Goal: Transaction & Acquisition: Purchase product/service

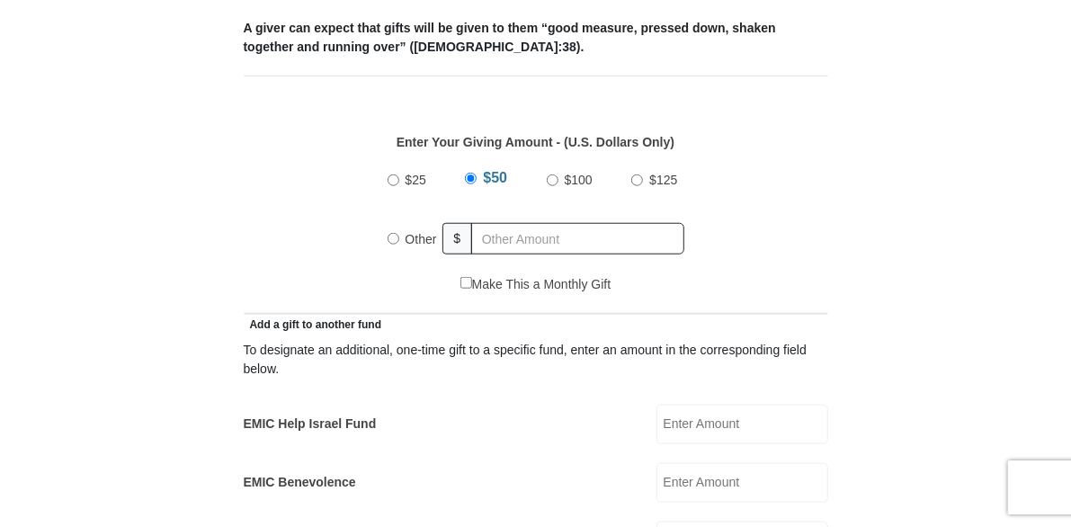
scroll to position [747, 0]
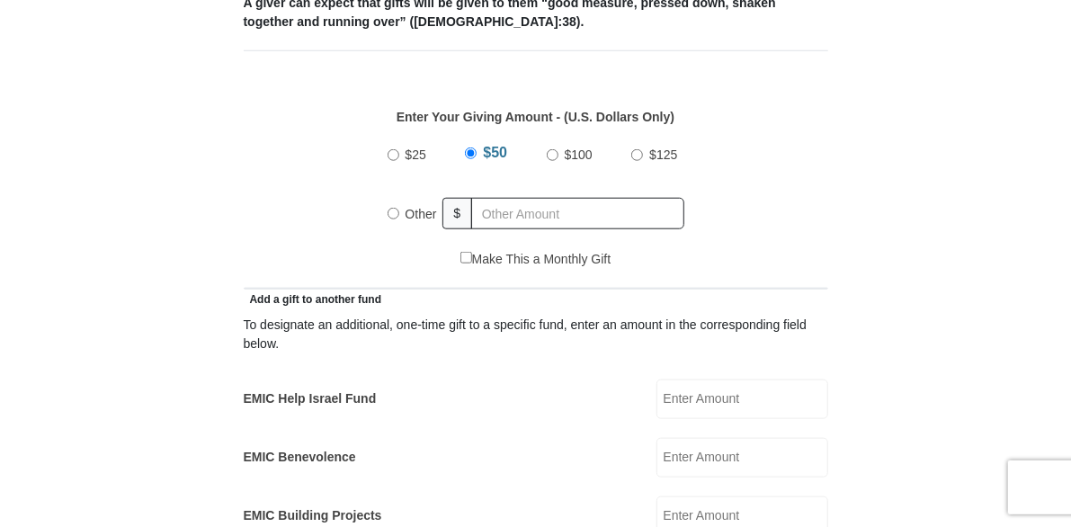
click at [399, 215] on input "Other" at bounding box center [394, 214] width 12 height 12
radio input "true"
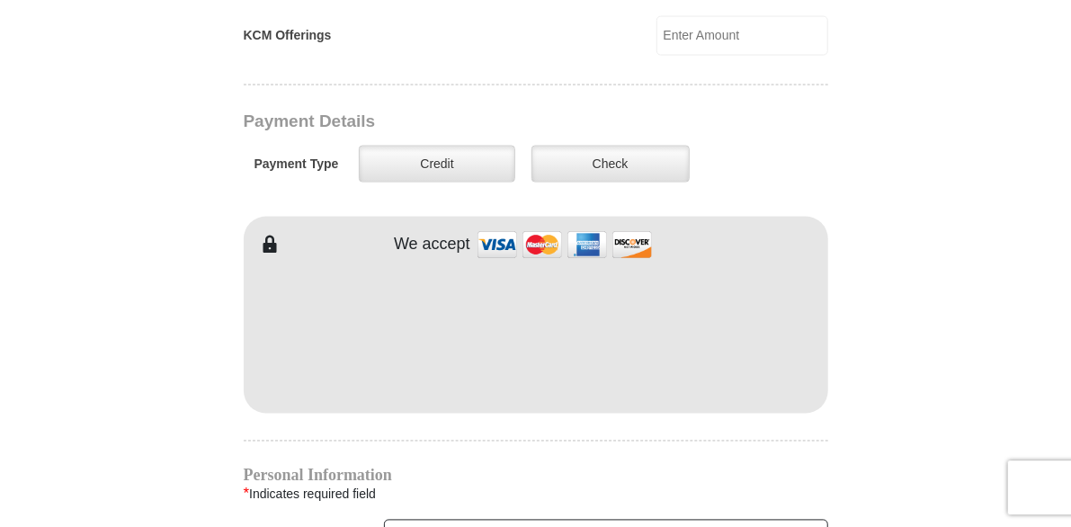
scroll to position [1348, 0]
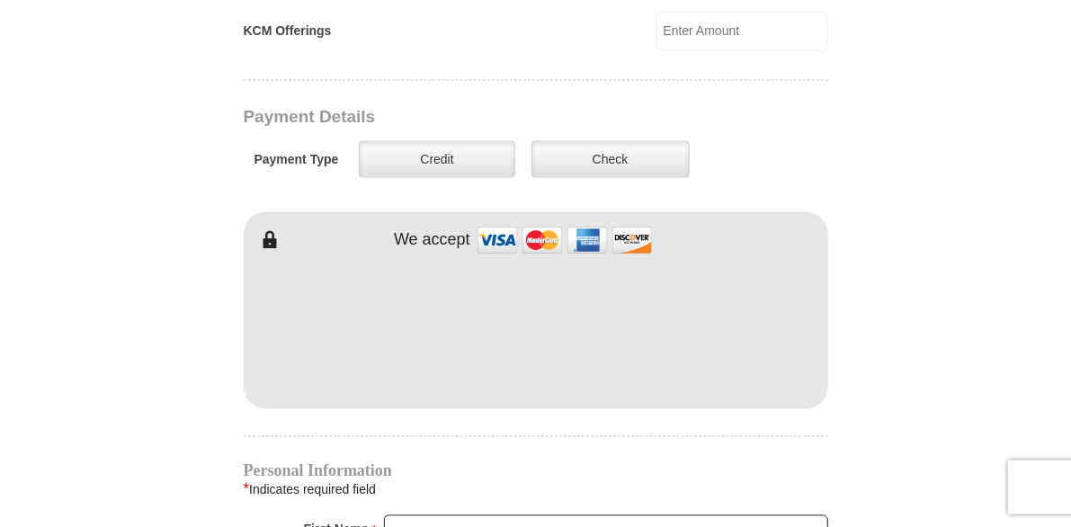
type input "581.00"
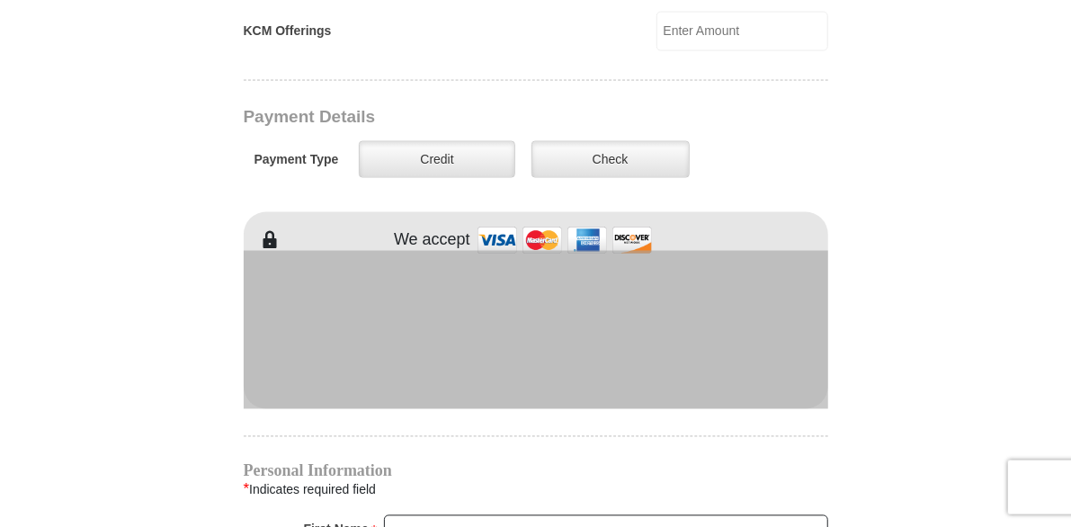
click at [517, 318] on iframe at bounding box center [536, 327] width 585 height 153
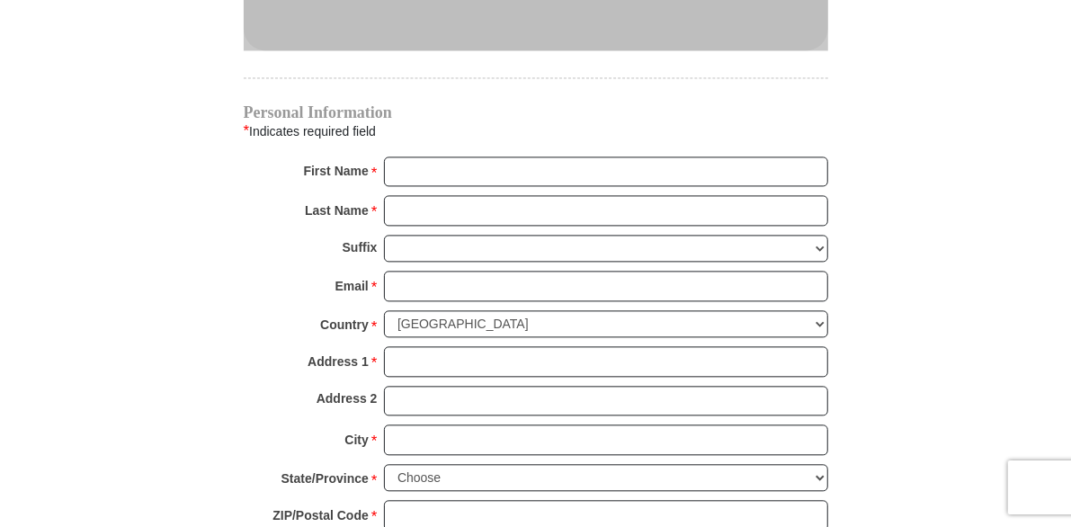
scroll to position [1699, 0]
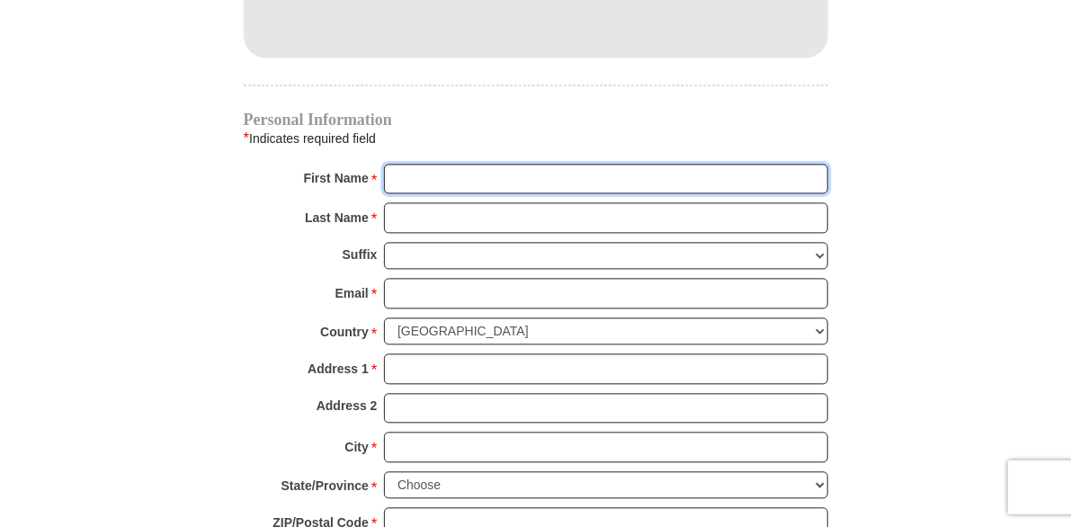
click at [506, 172] on input "First Name *" at bounding box center [606, 180] width 444 height 31
type input "d"
type input "Dawn"
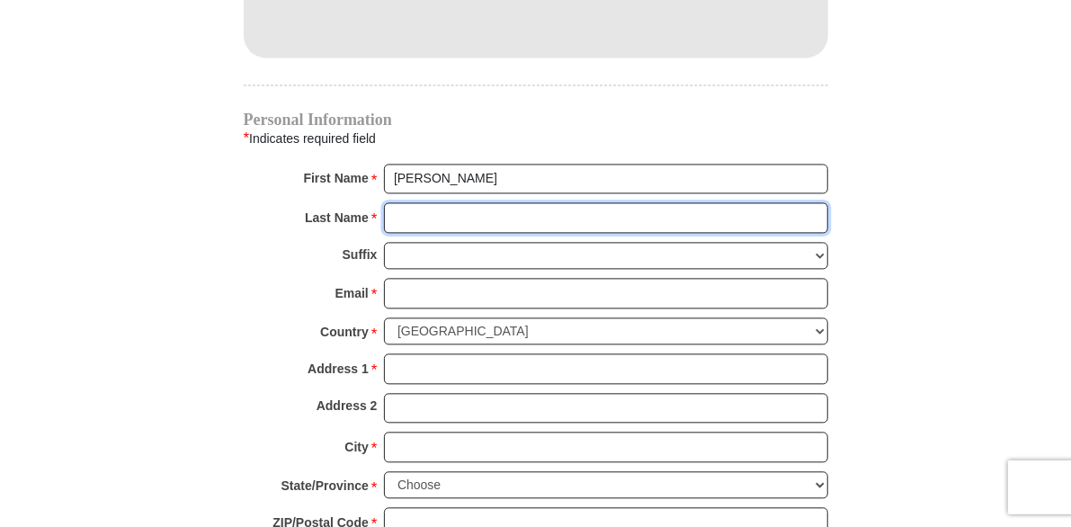
click at [487, 219] on input "Last Name *" at bounding box center [606, 218] width 444 height 31
type input "Evans"
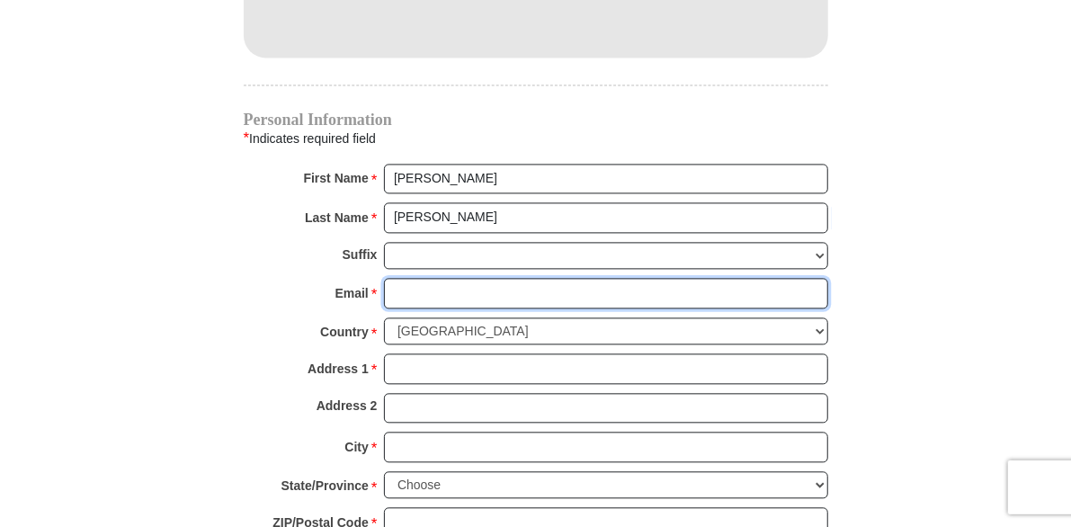
click at [468, 282] on input "Email *" at bounding box center [606, 294] width 444 height 31
type input "devans@utica.edu"
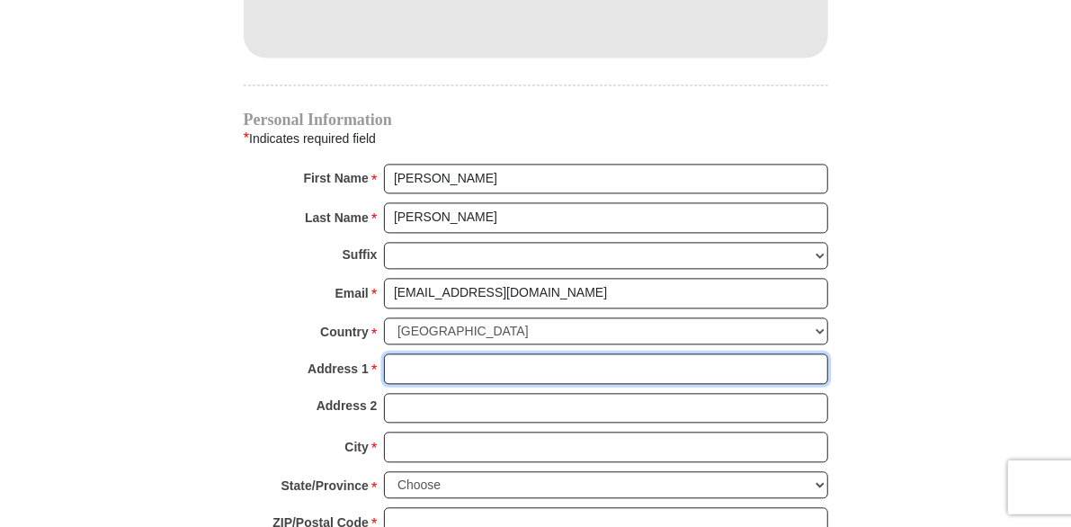
click at [451, 357] on input "Address 1 *" at bounding box center [606, 369] width 444 height 31
type input "7565 gulf brook drive"
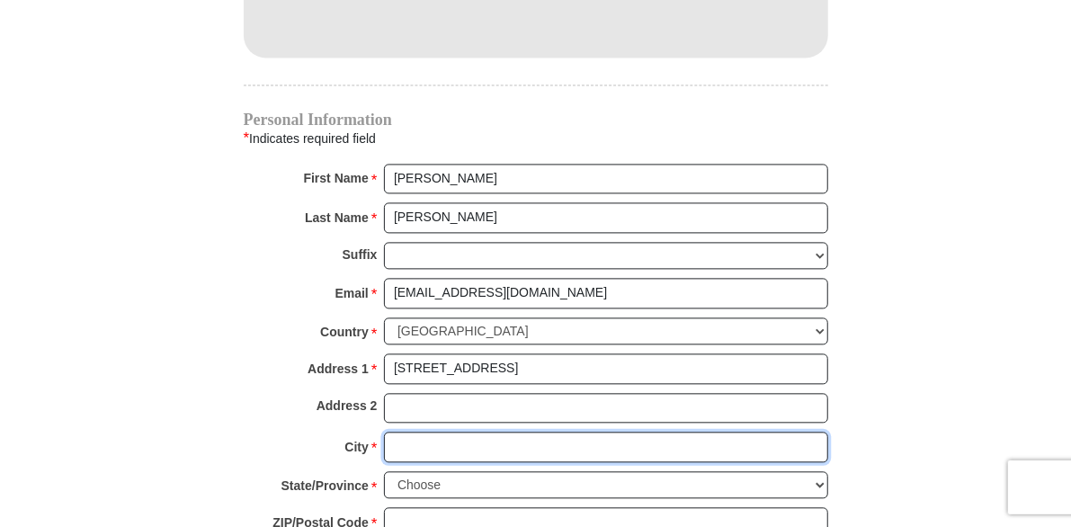
click at [451, 435] on input "City *" at bounding box center [606, 448] width 444 height 31
type input "remsen"
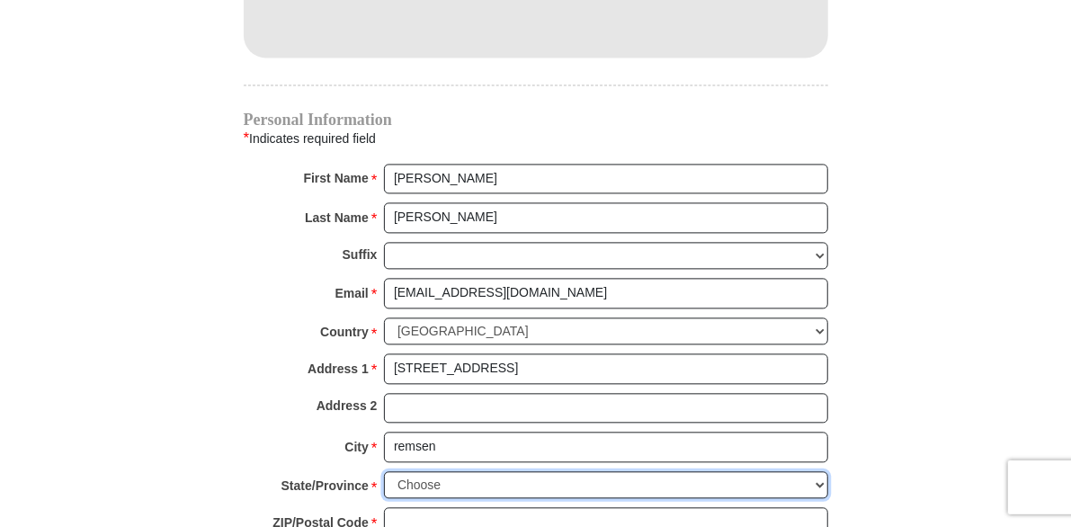
click at [384, 472] on select "Choose Alabama Alaska American Samoa Arizona Arkansas Armed Forces Americas Arm…" at bounding box center [606, 486] width 444 height 28
select select "NY"
click option "New York" at bounding box center [0, 0] width 0 height 0
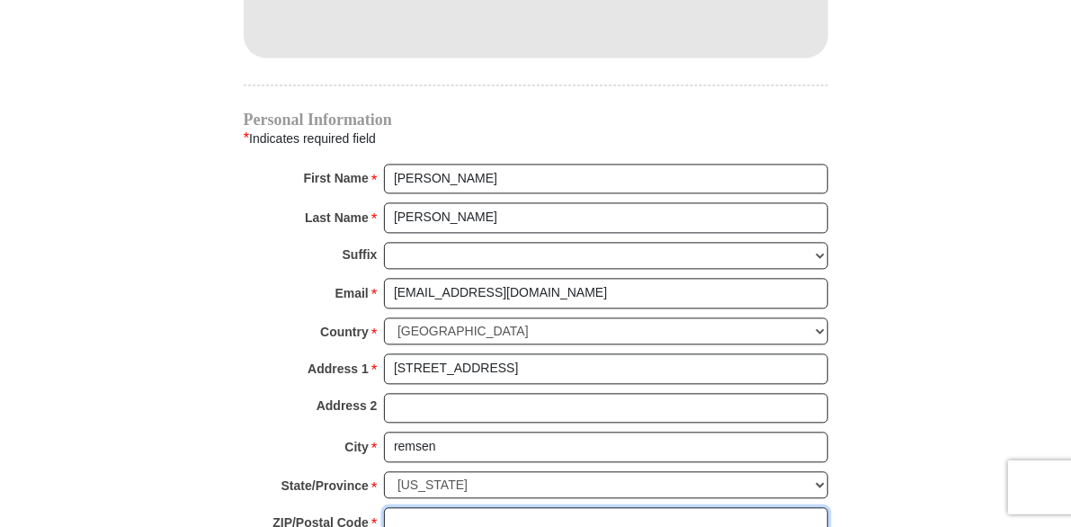
click at [459, 508] on input "ZIP/Postal Code *" at bounding box center [606, 523] width 444 height 31
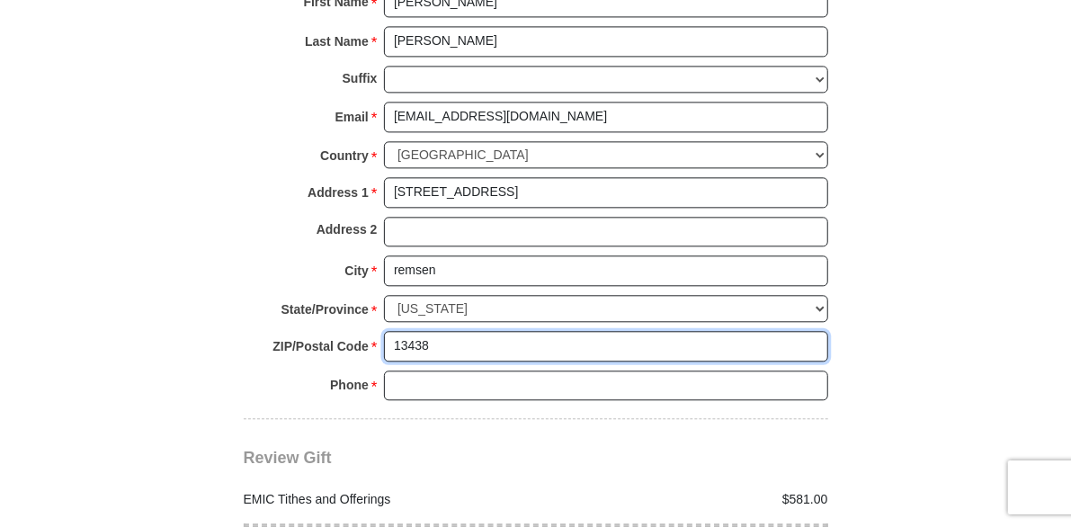
scroll to position [2001, 0]
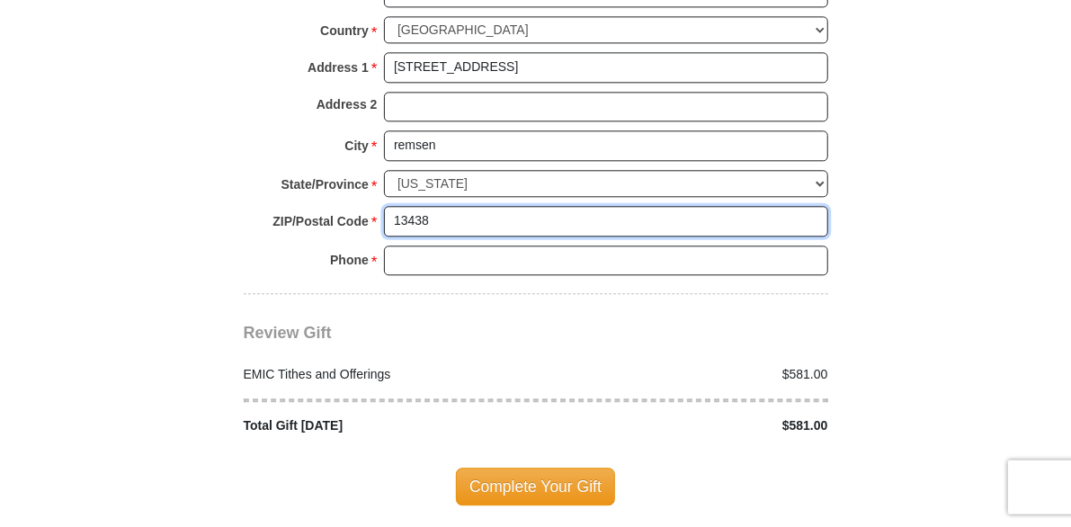
type input "13438"
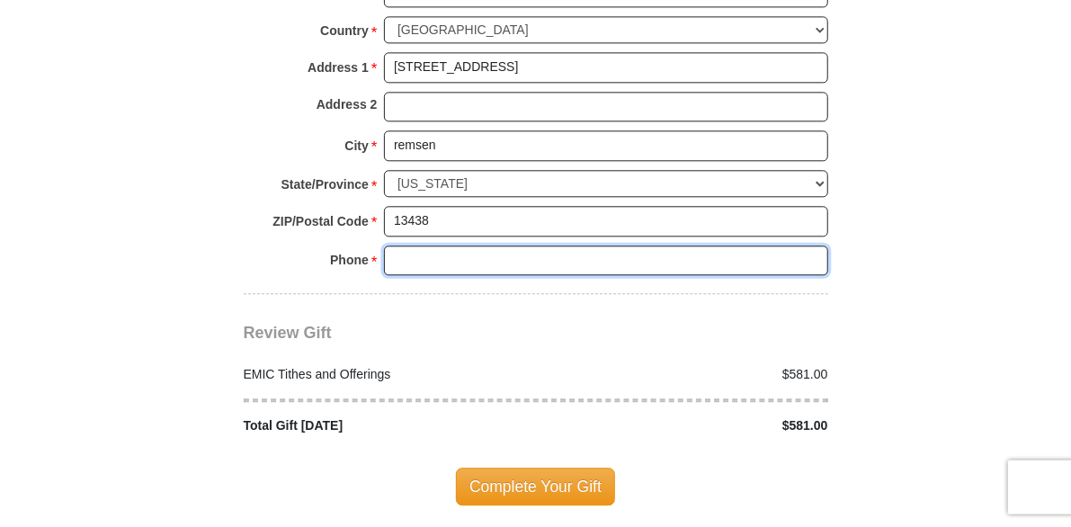
click at [455, 246] on input "Phone * *" at bounding box center [606, 261] width 444 height 31
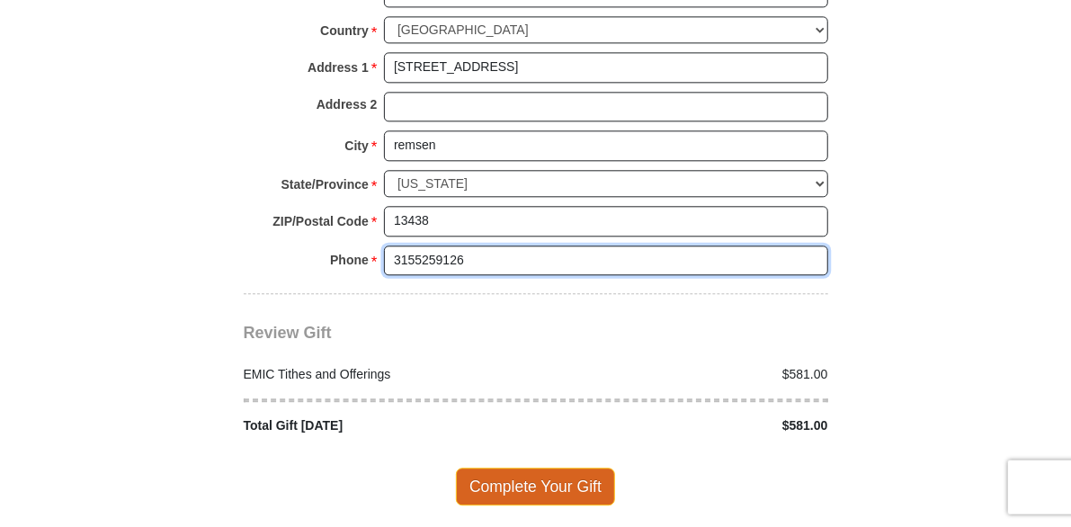
type input "3155259126"
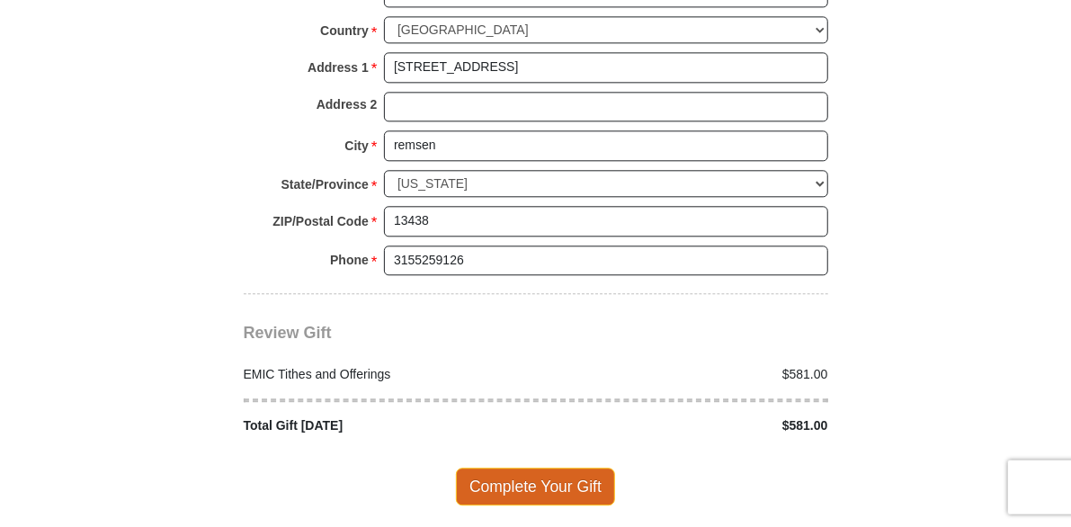
click at [524, 469] on span "Complete Your Gift" at bounding box center [535, 488] width 159 height 38
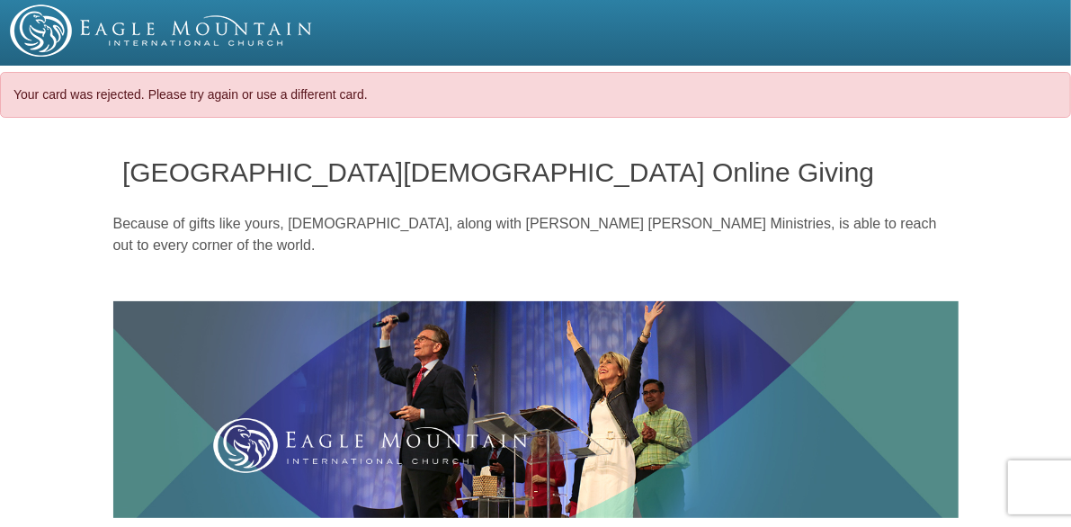
select select "NY"
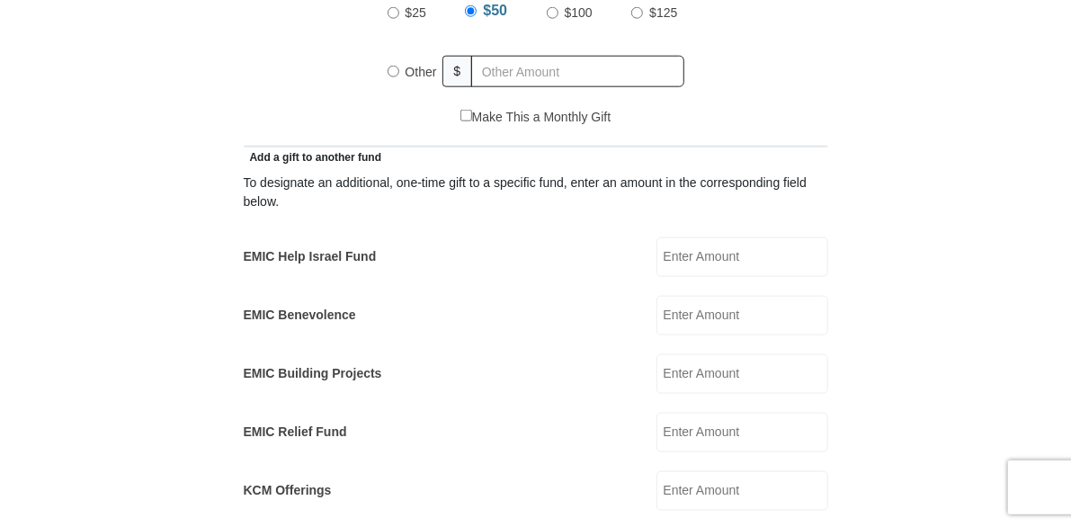
scroll to position [905, 0]
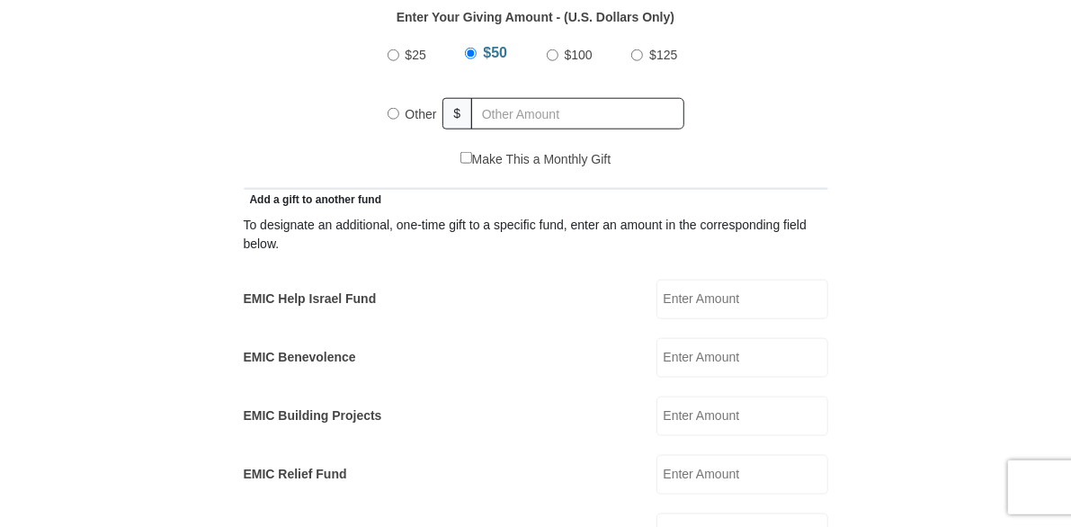
click at [393, 114] on input "Other" at bounding box center [394, 114] width 12 height 12
radio input "true"
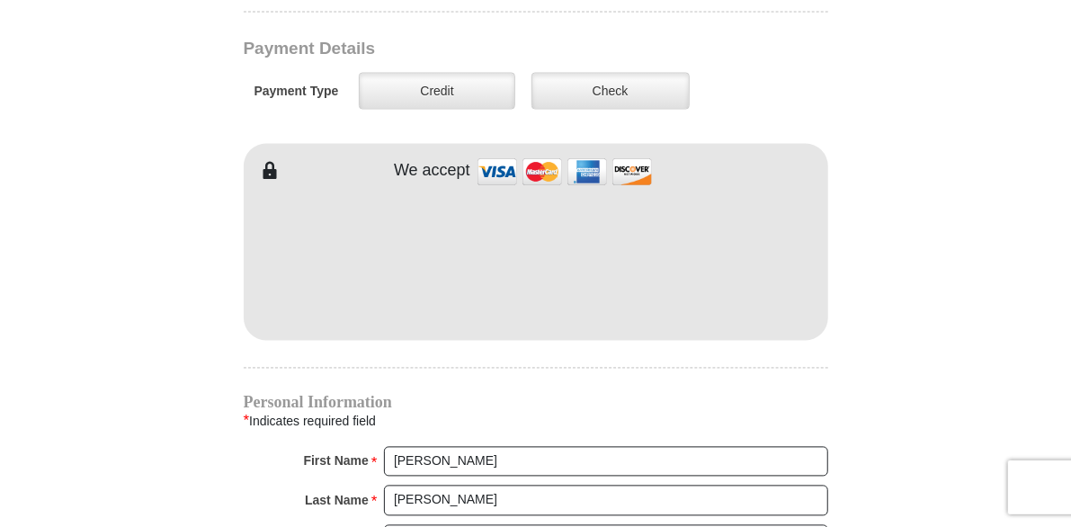
scroll to position [1450, 0]
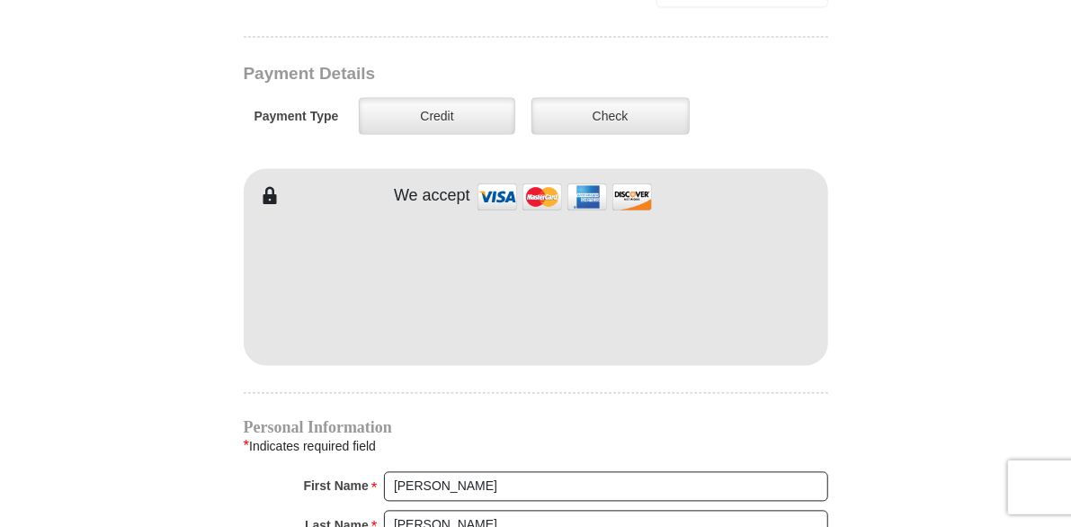
type input "581.00"
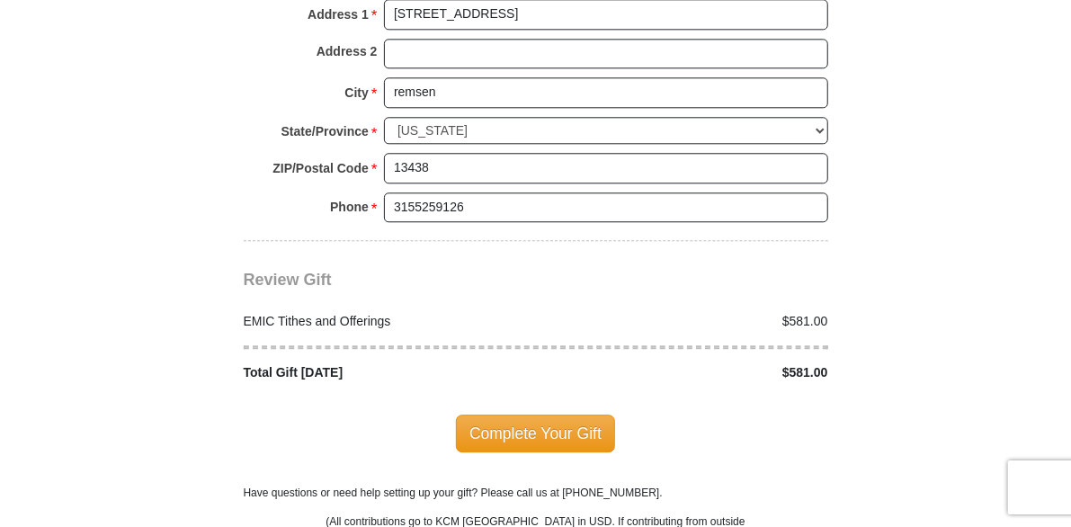
scroll to position [2151, 0]
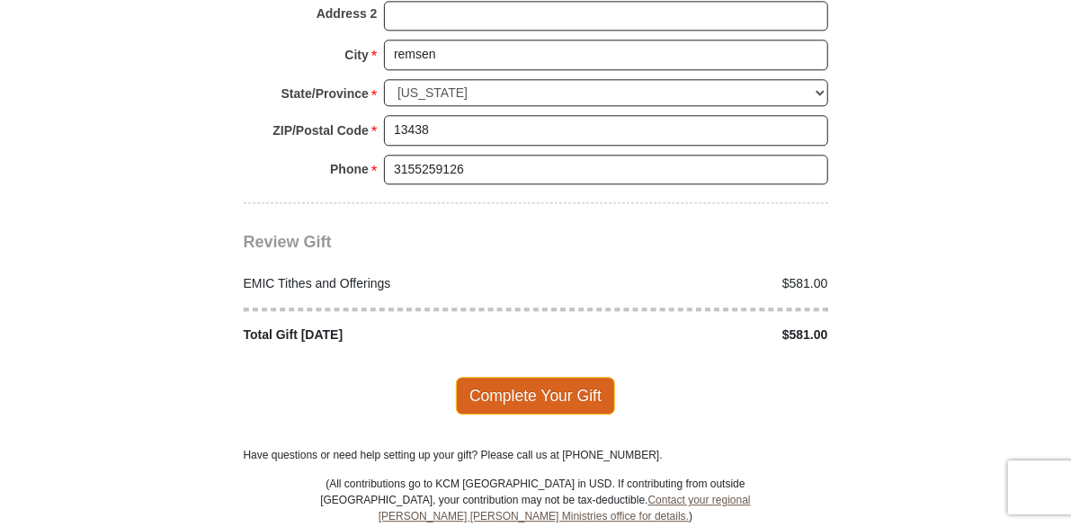
click at [547, 377] on span "Complete Your Gift" at bounding box center [535, 396] width 159 height 38
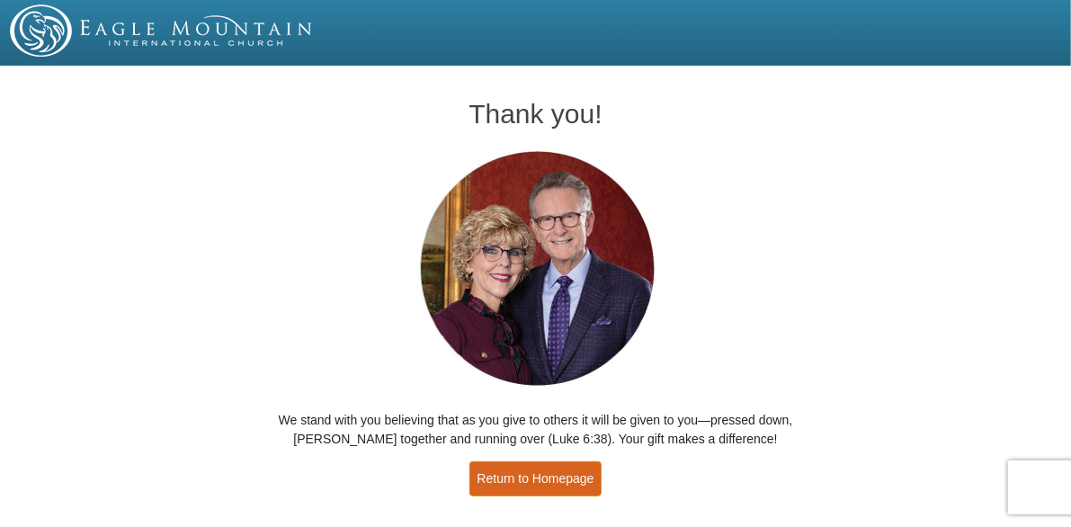
click at [571, 478] on link "Return to Homepage" at bounding box center [536, 478] width 133 height 35
